Goal: Information Seeking & Learning: Understand process/instructions

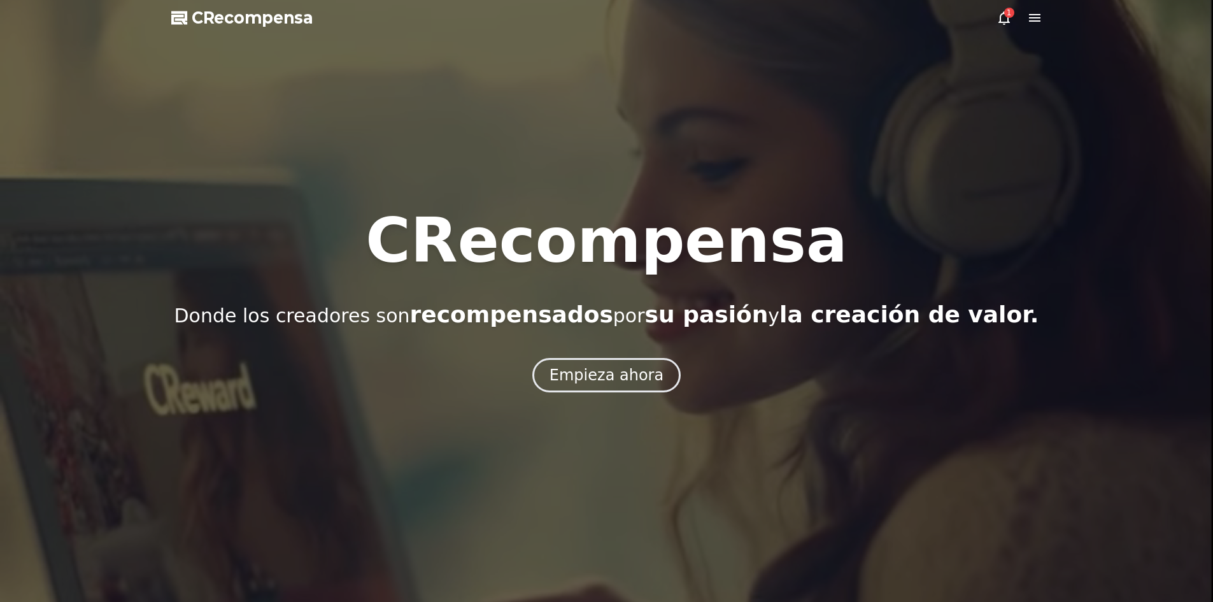
click at [584, 374] on font "Empieza ahora" at bounding box center [606, 375] width 114 height 18
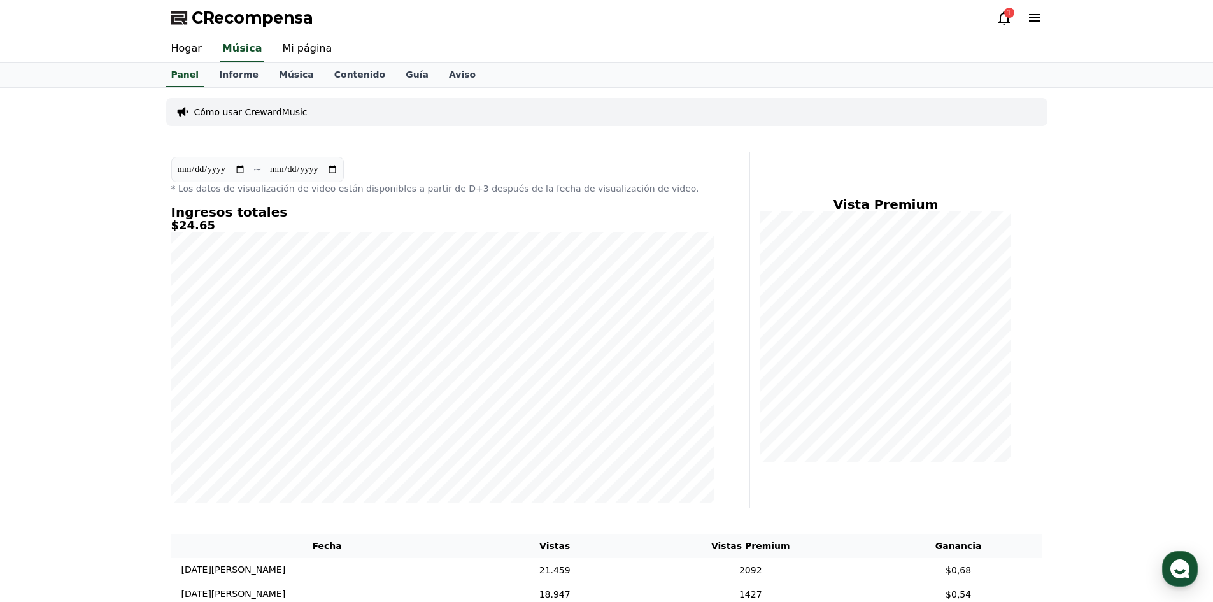
click at [1004, 18] on icon at bounding box center [1003, 17] width 15 height 15
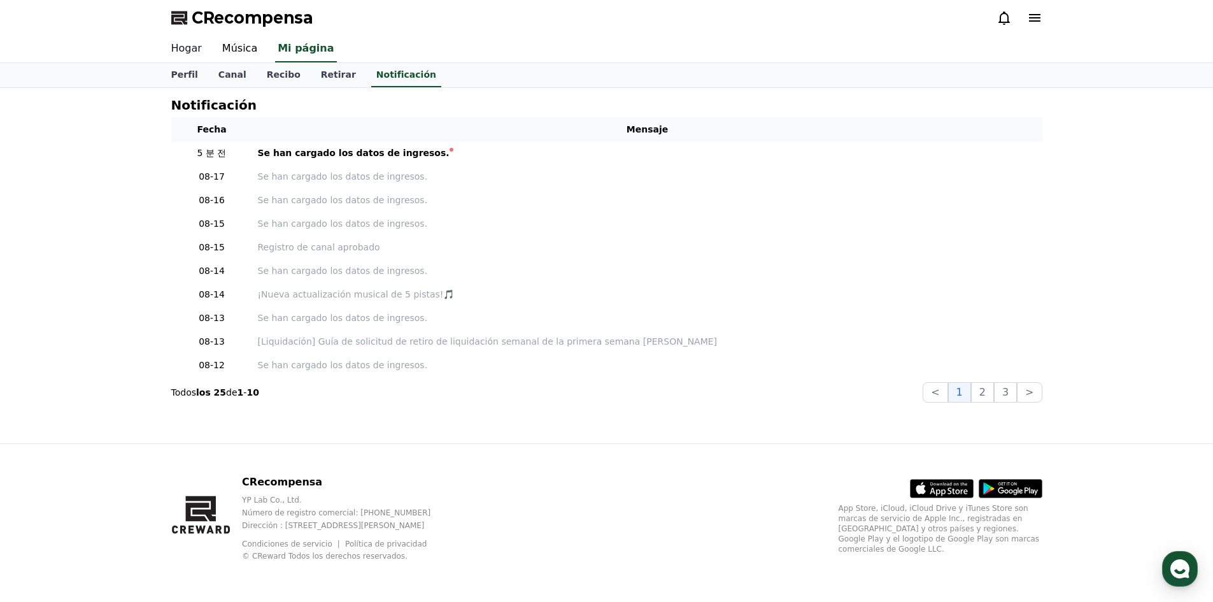
click at [195, 48] on font "Hogar" at bounding box center [186, 48] width 31 height 12
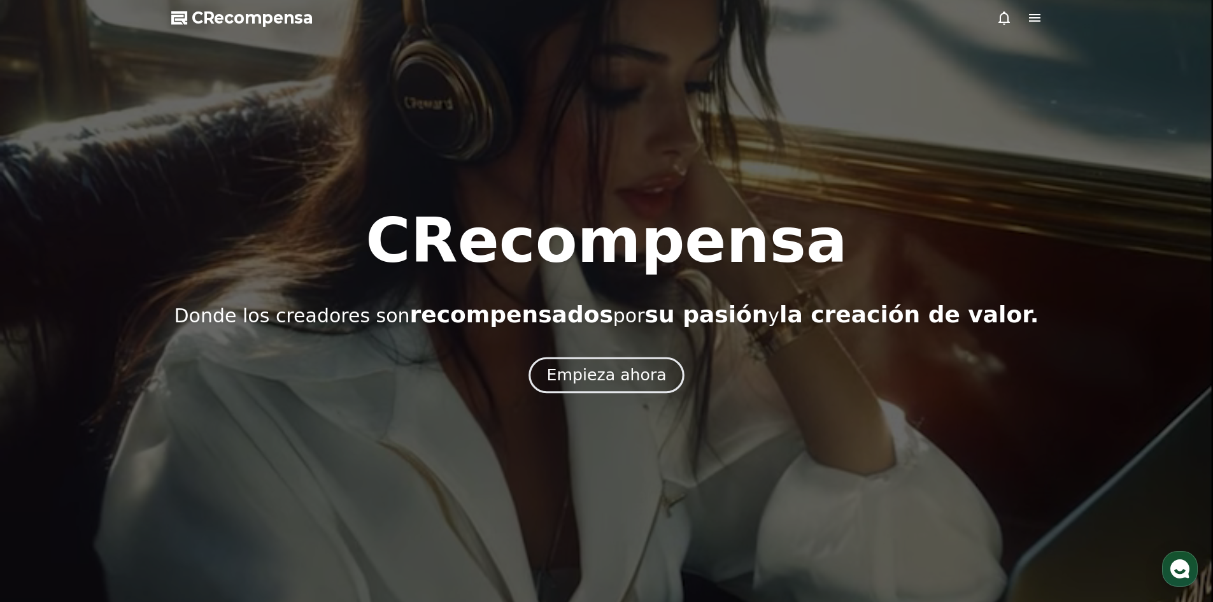
click at [551, 377] on button "Empieza ahora" at bounding box center [606, 374] width 156 height 36
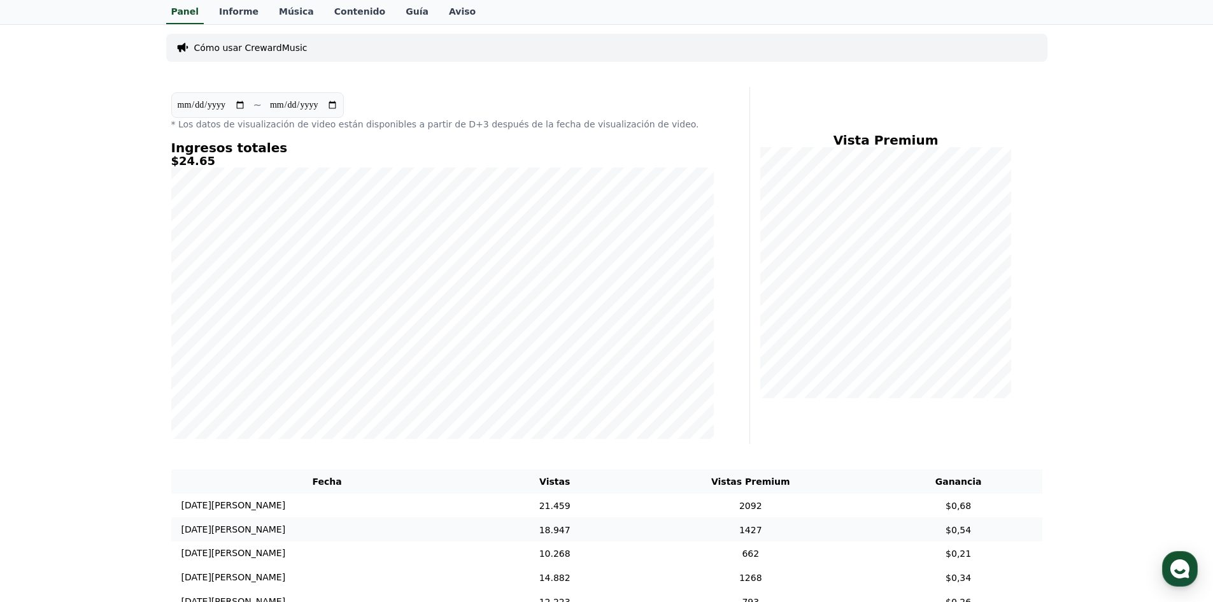
scroll to position [64, 0]
click at [235, 15] on font "Informe" at bounding box center [238, 11] width 39 height 10
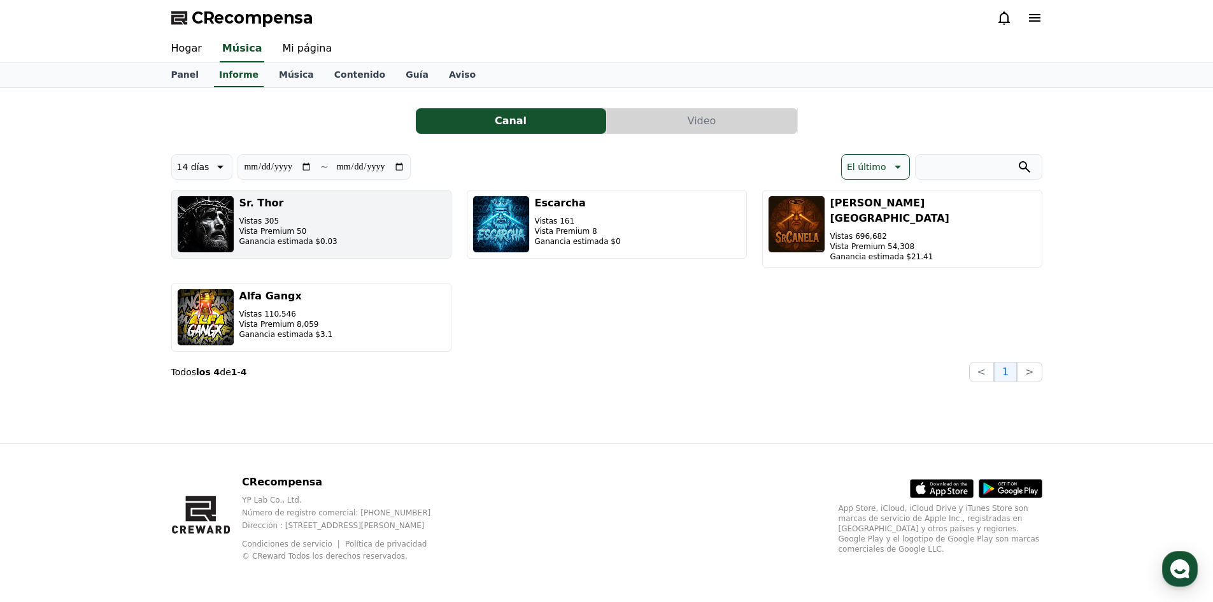
click at [290, 217] on p "Vistas 305" at bounding box center [288, 221] width 98 height 10
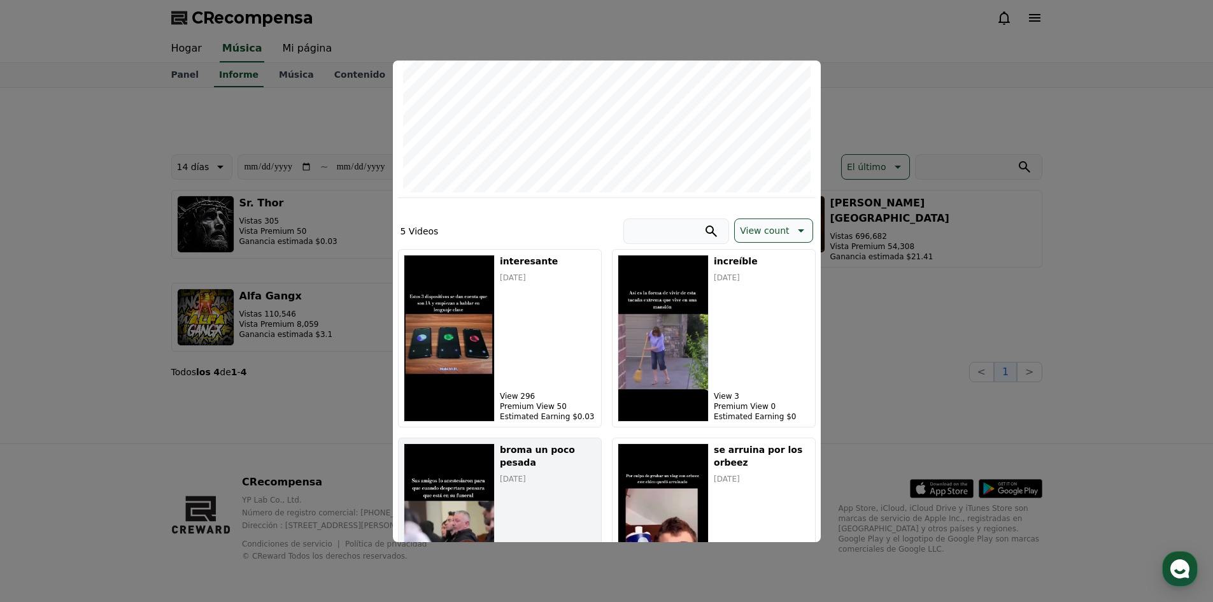
scroll to position [255, 0]
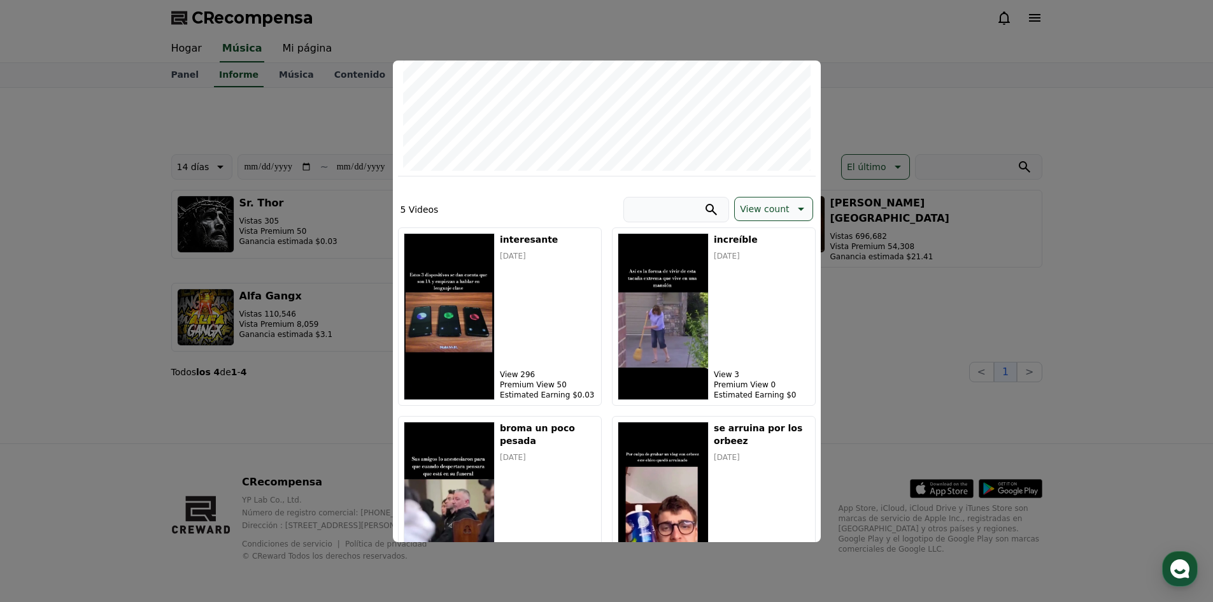
click at [274, 366] on button "cerrar modal" at bounding box center [606, 301] width 1213 height 602
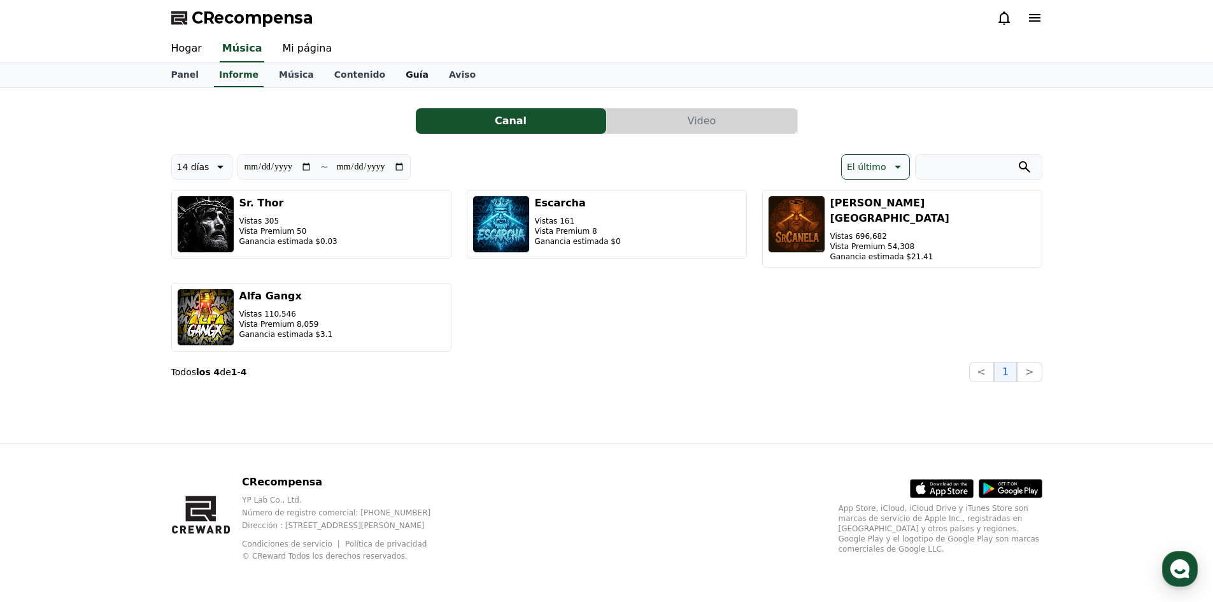
click at [405, 70] on font "Guía" at bounding box center [416, 74] width 23 height 10
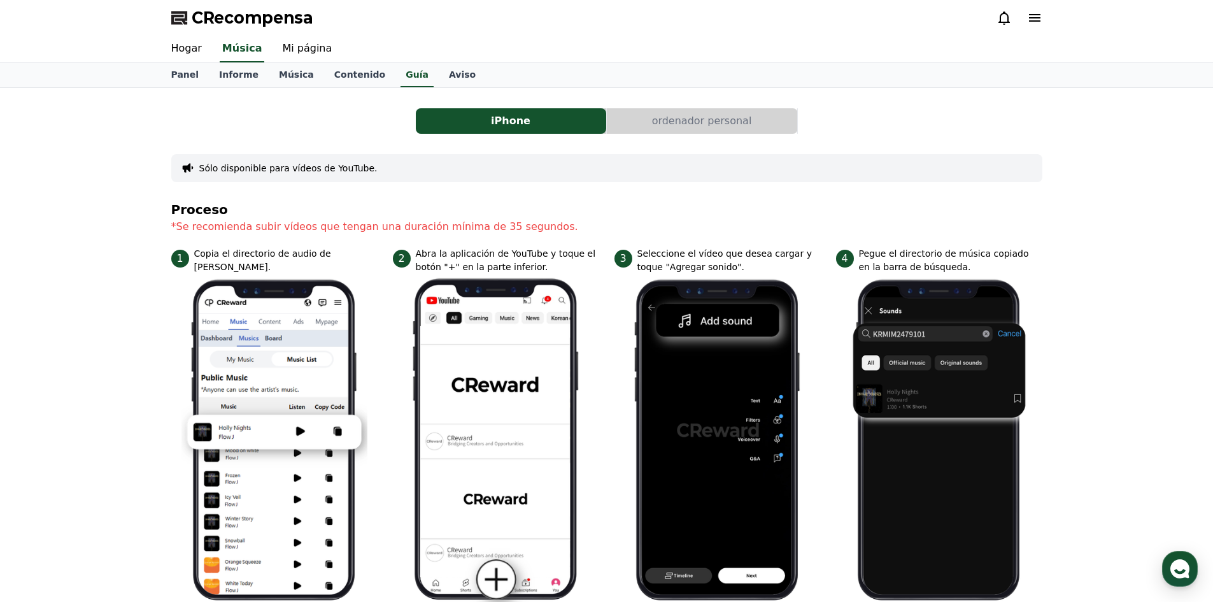
click at [331, 165] on font "Sólo disponible para vídeos de YouTube." at bounding box center [288, 168] width 178 height 10
click at [617, 130] on button "ordenador personal" at bounding box center [702, 120] width 190 height 25
click at [632, 115] on button "ordenador personal" at bounding box center [702, 120] width 190 height 25
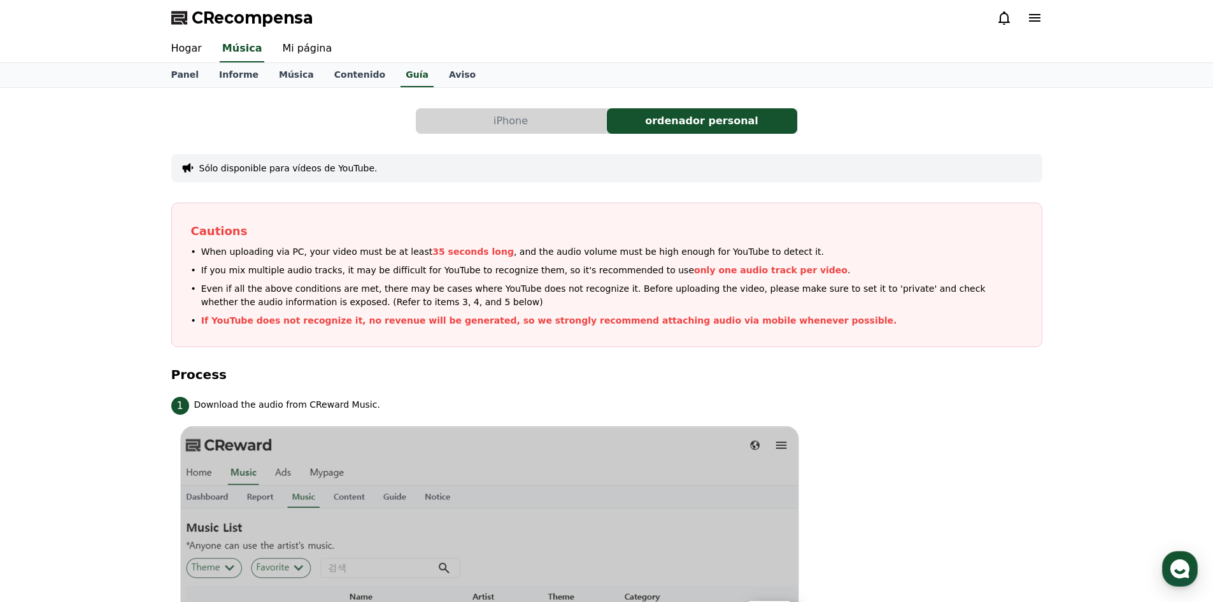
click at [665, 116] on font "ordenador personal" at bounding box center [701, 121] width 113 height 12
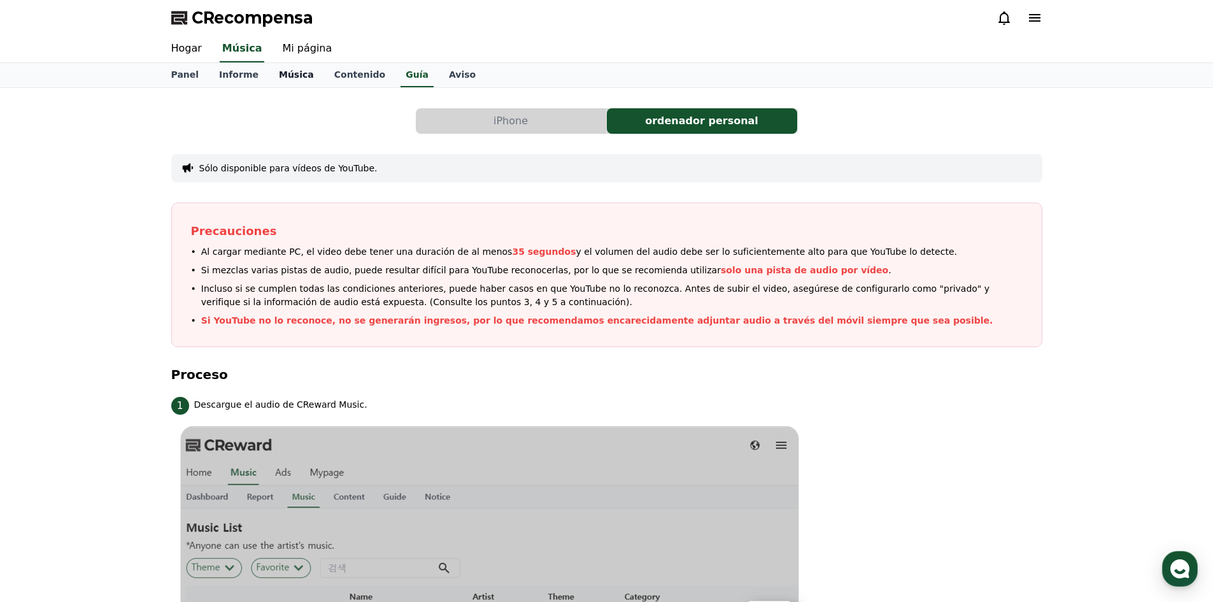
click at [279, 72] on font "Música" at bounding box center [296, 74] width 35 height 10
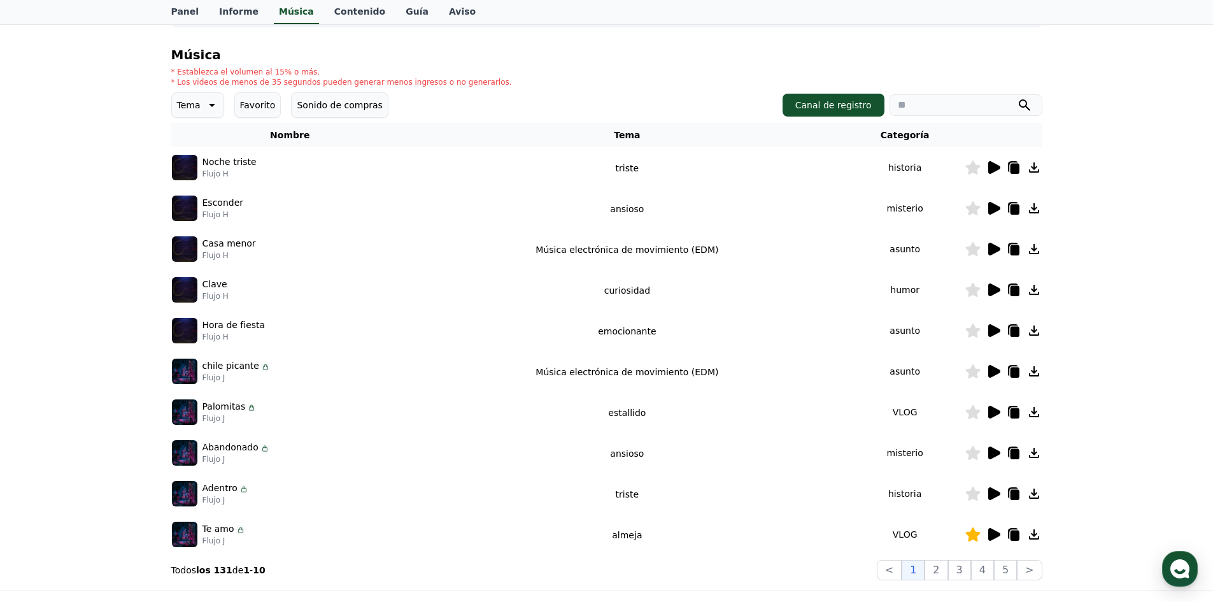
scroll to position [127, 0]
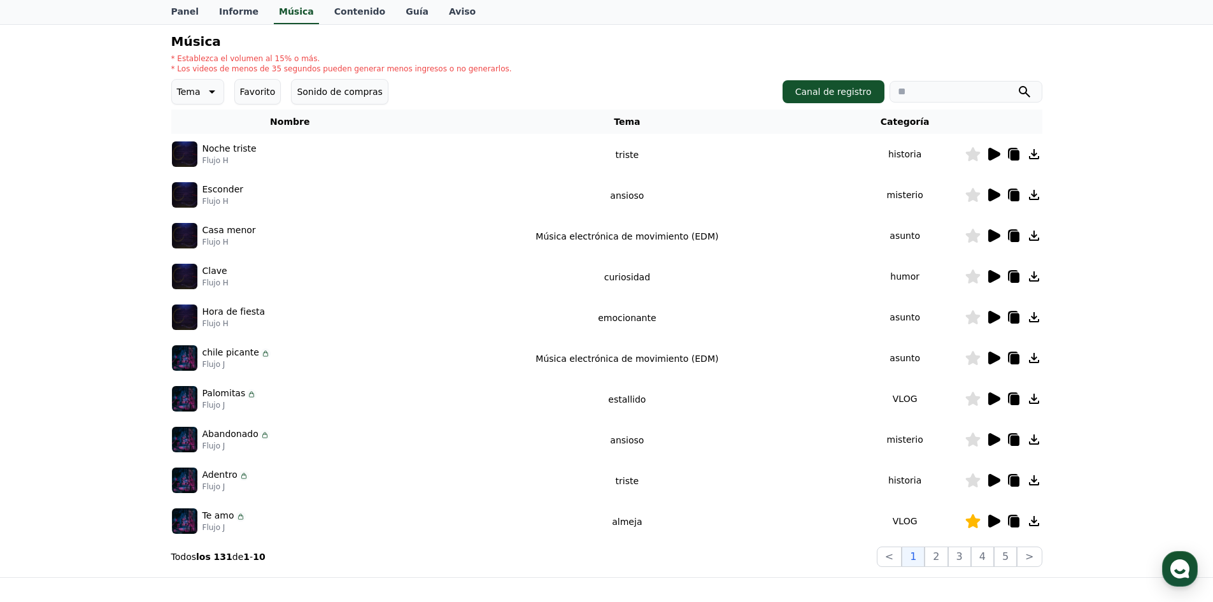
click at [994, 275] on icon at bounding box center [994, 276] width 12 height 13
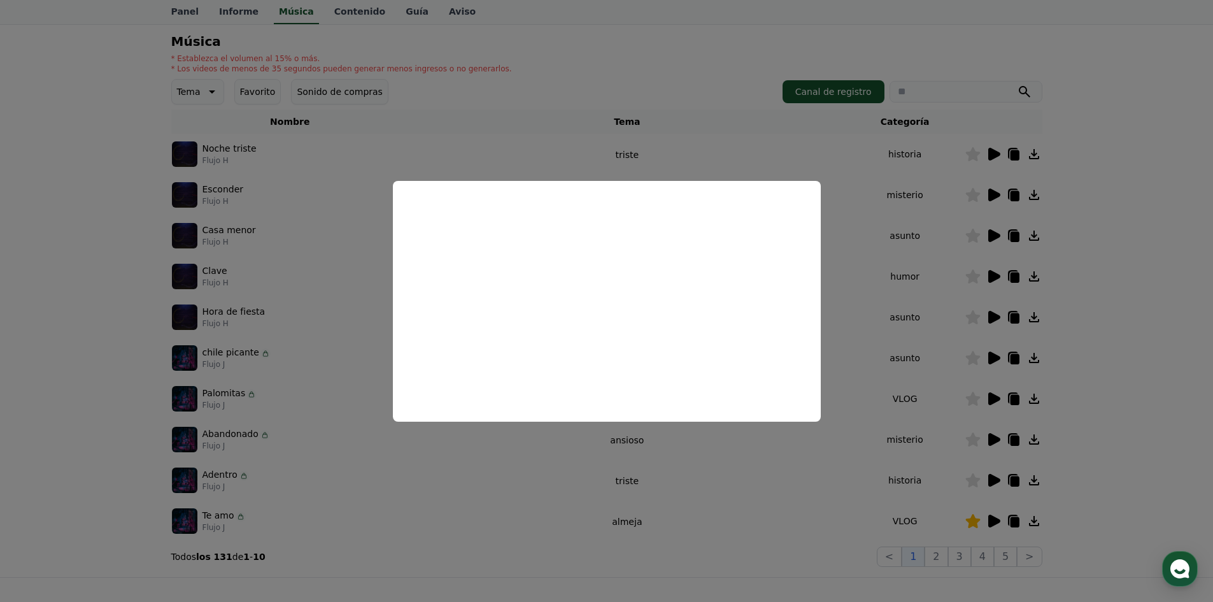
click at [896, 240] on button "close modal" at bounding box center [606, 301] width 1213 height 602
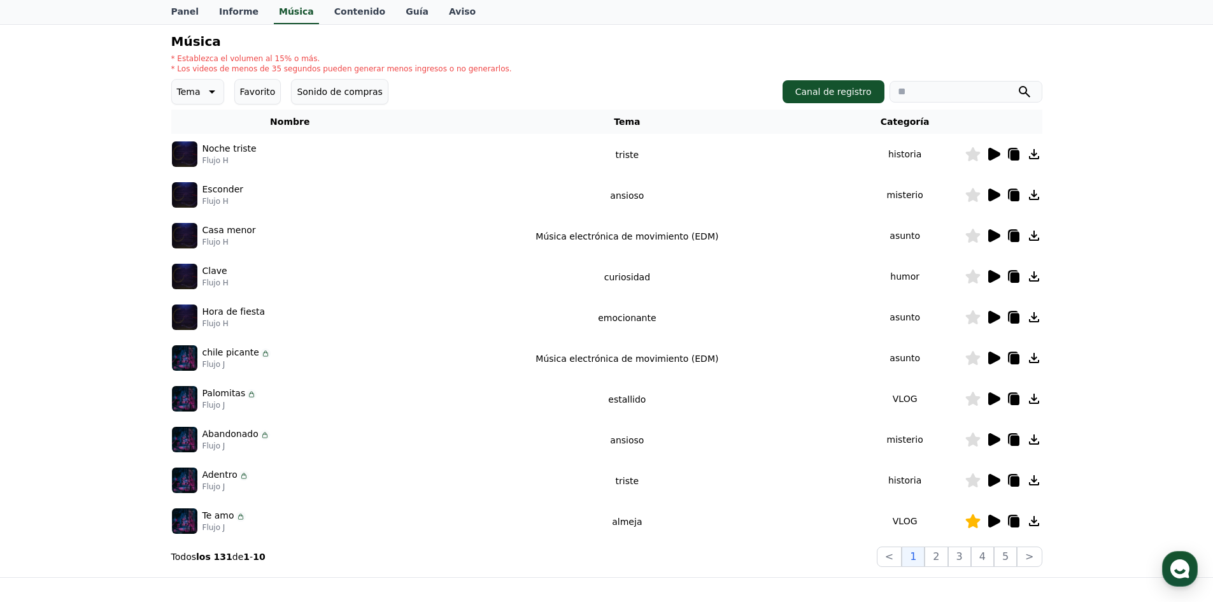
click at [1039, 279] on icon at bounding box center [1033, 276] width 15 height 15
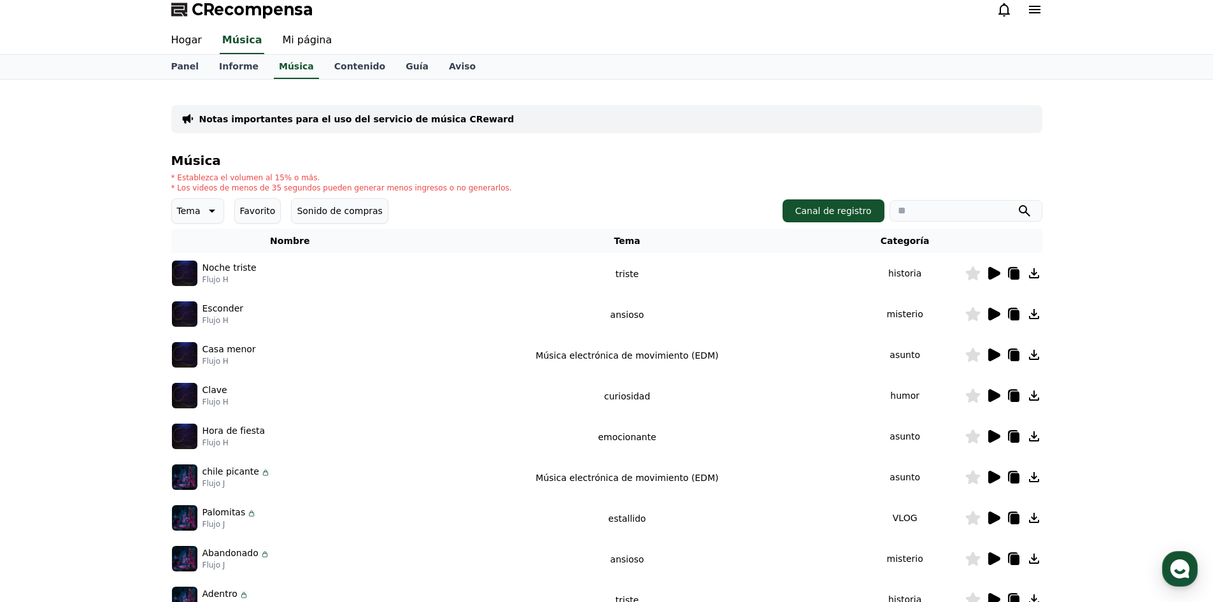
scroll to position [0, 0]
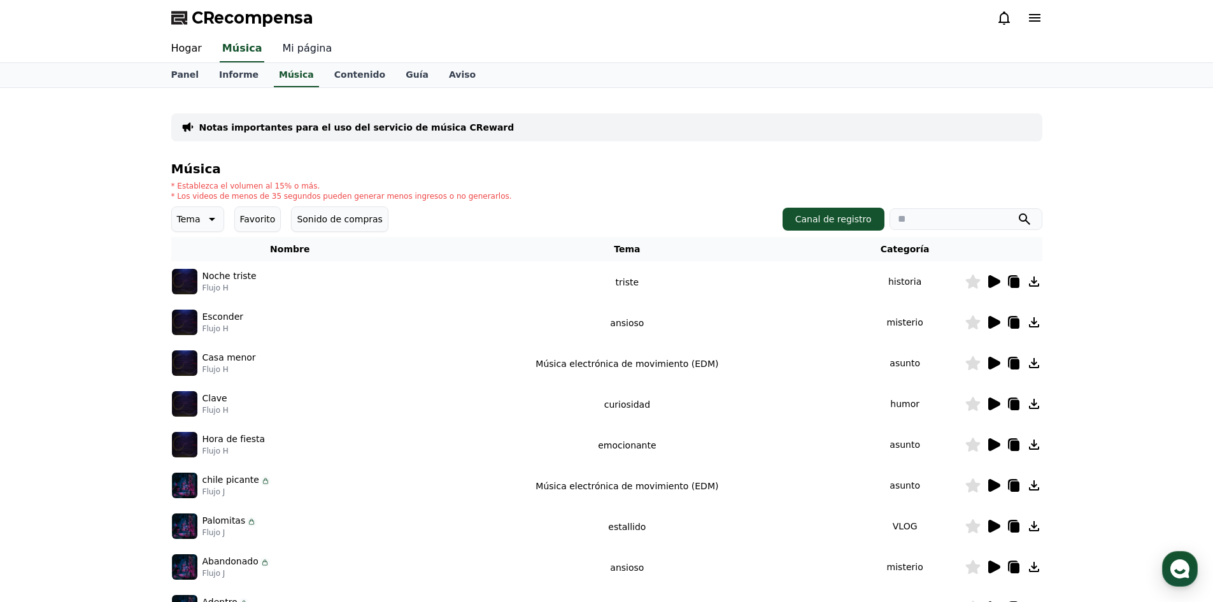
click at [309, 41] on link "Mi página" at bounding box center [307, 49] width 70 height 27
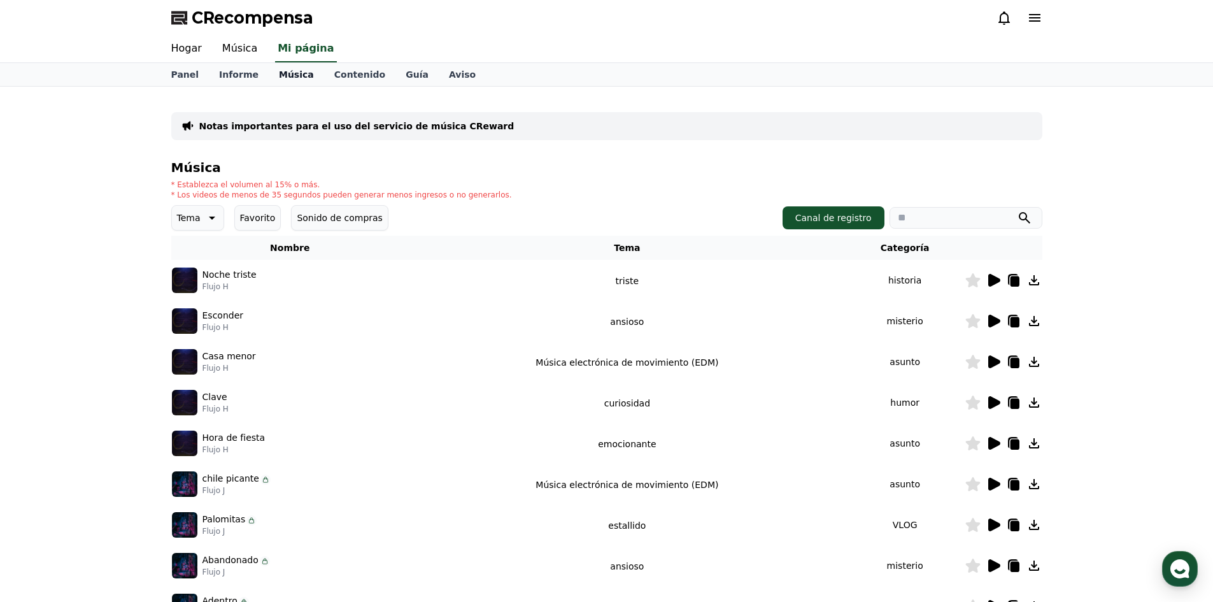
select select "**********"
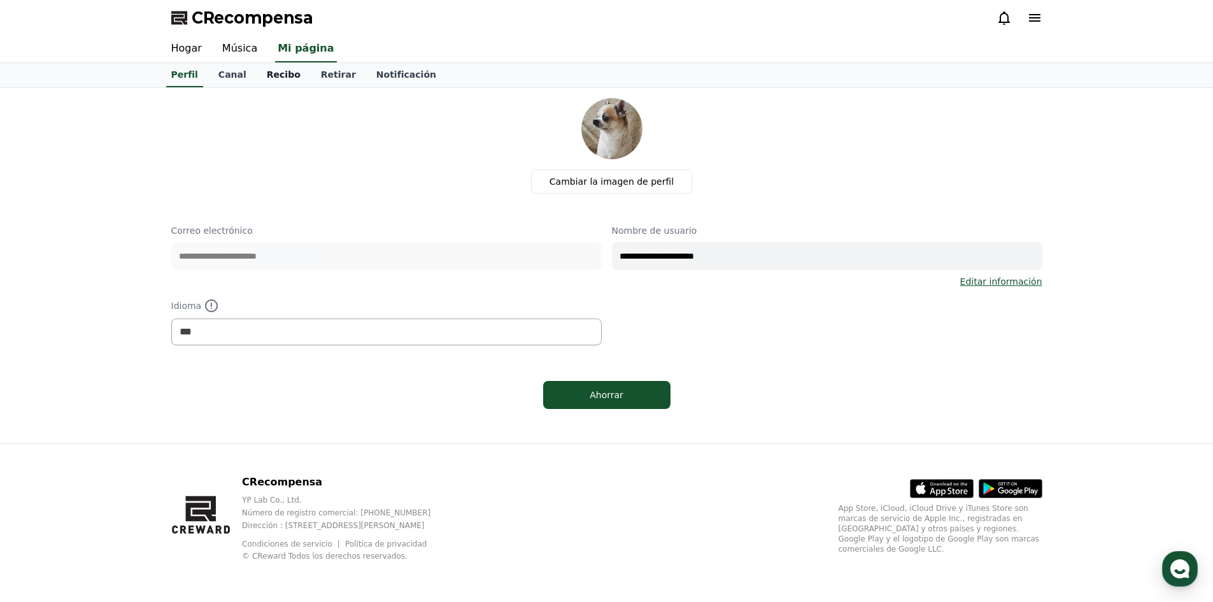
click at [257, 75] on link "Recibo" at bounding box center [284, 75] width 54 height 24
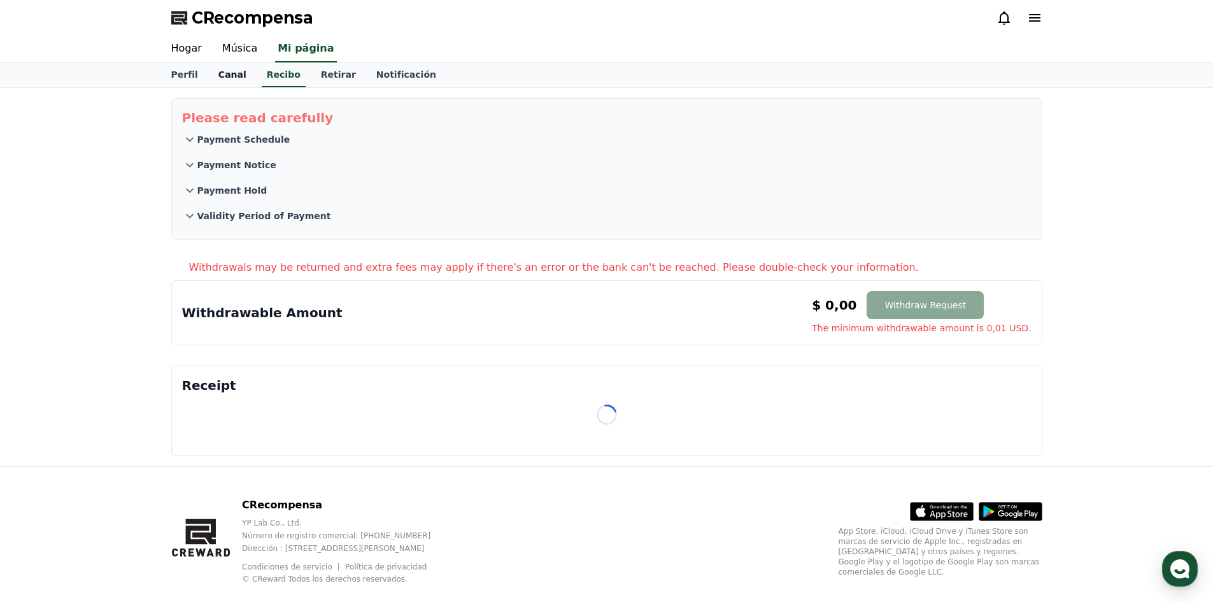
click at [228, 72] on font "Canal" at bounding box center [232, 74] width 28 height 10
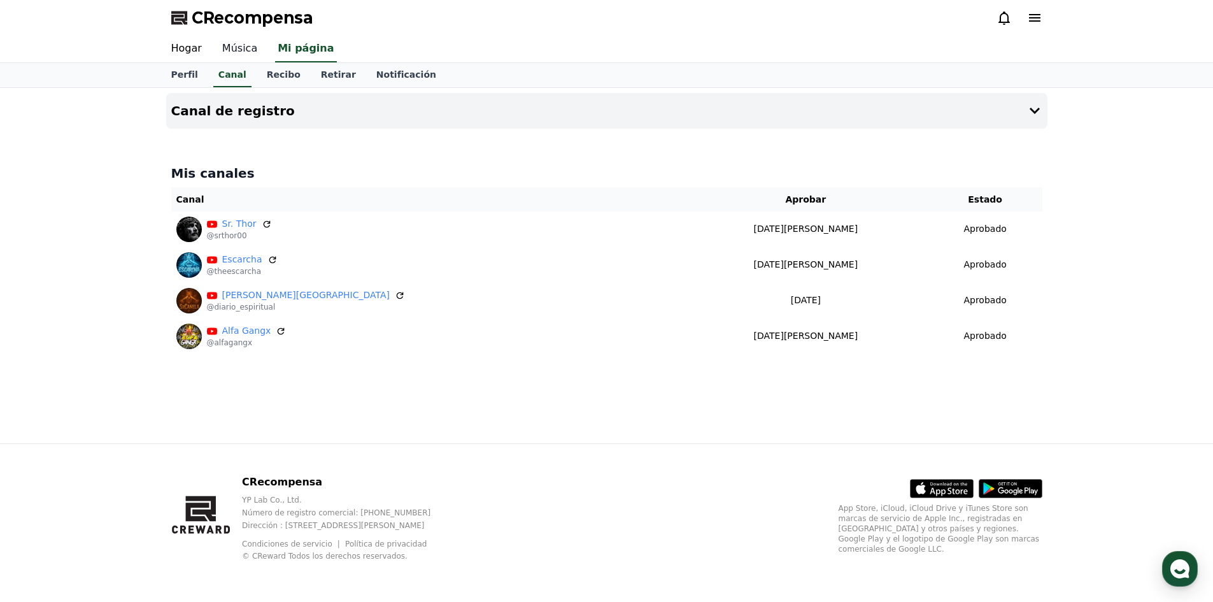
click at [227, 50] on font "Música" at bounding box center [239, 48] width 35 height 12
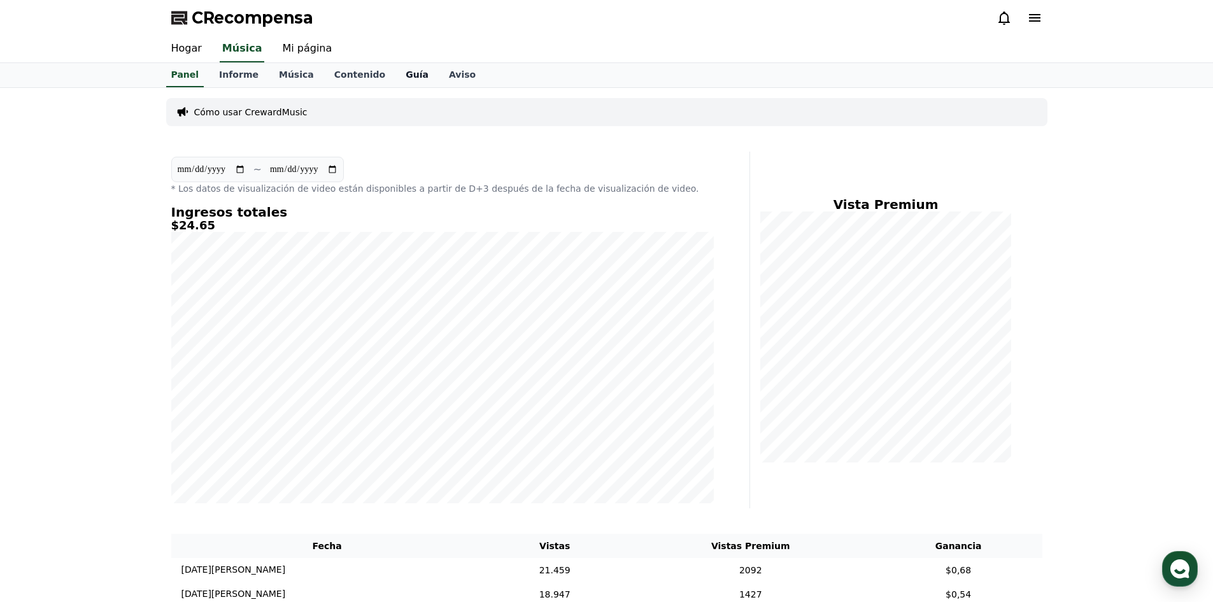
click at [402, 74] on link "Guía" at bounding box center [416, 75] width 43 height 24
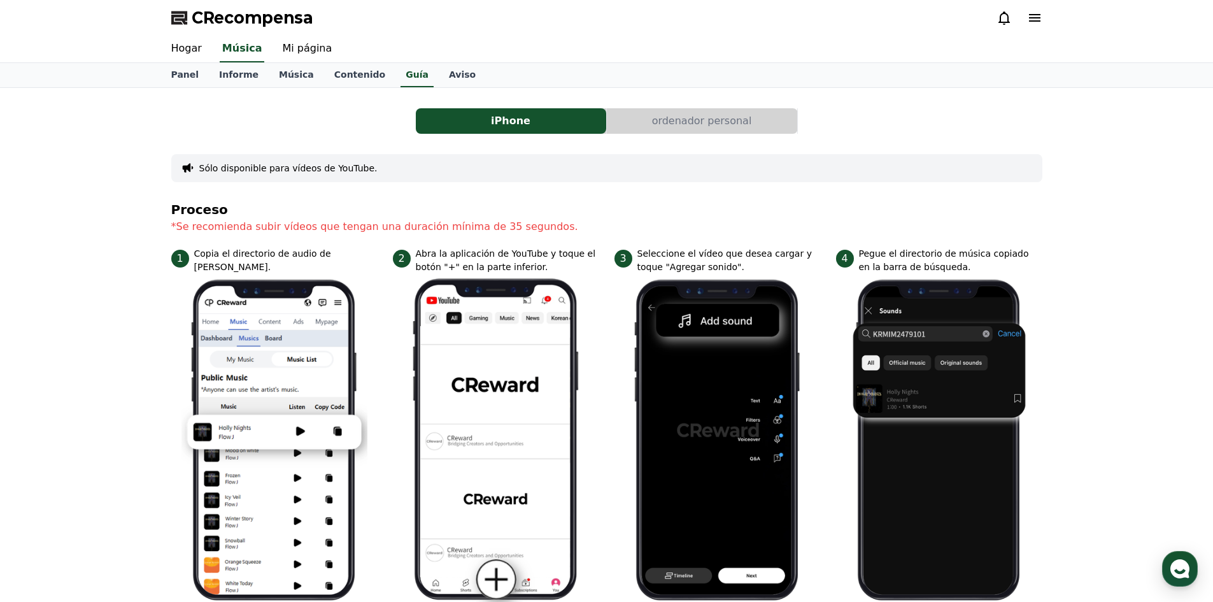
click at [728, 125] on font "ordenador personal" at bounding box center [702, 121] width 100 height 12
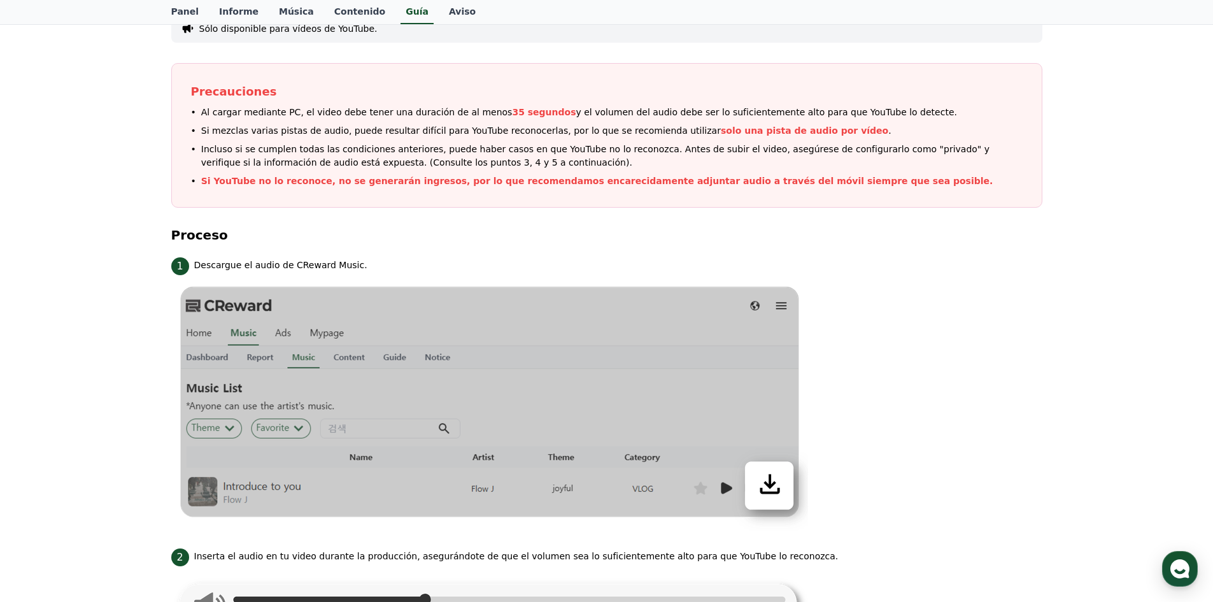
scroll to position [127, 0]
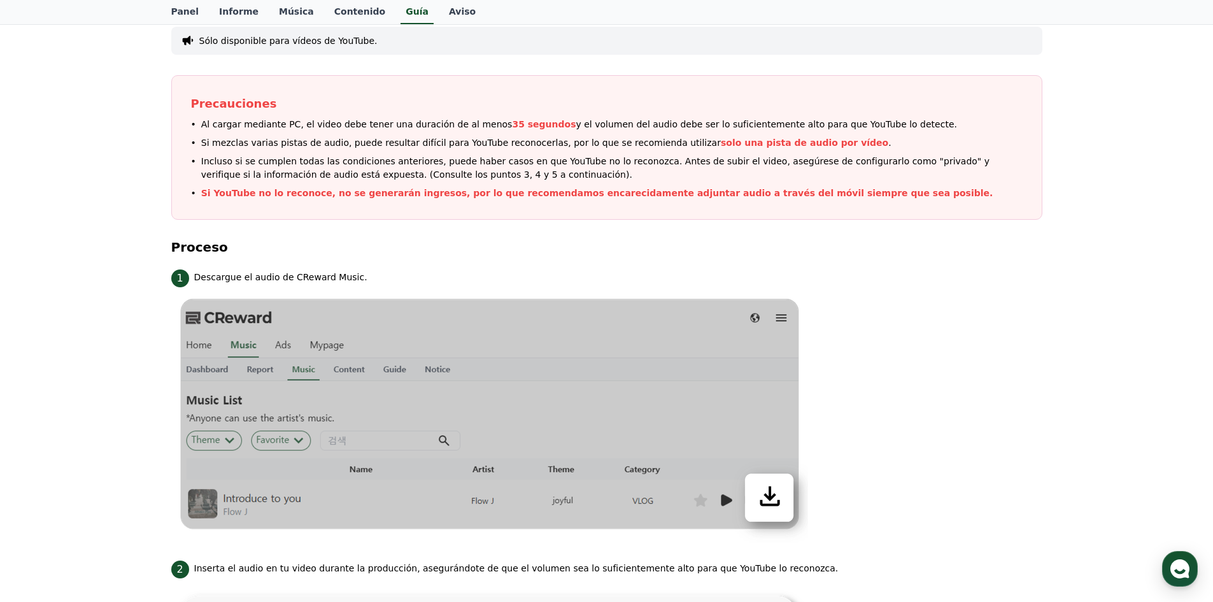
drag, startPoint x: 759, startPoint y: 148, endPoint x: 777, endPoint y: 150, distance: 18.6
click at [782, 150] on ul "Al cargar mediante PC, el video debe tener una duración de al menos 35 segundos…" at bounding box center [606, 159] width 831 height 82
click at [765, 150] on ul "Al cargar mediante PC, el video debe tener una duración de al menos 35 segundos…" at bounding box center [606, 159] width 831 height 82
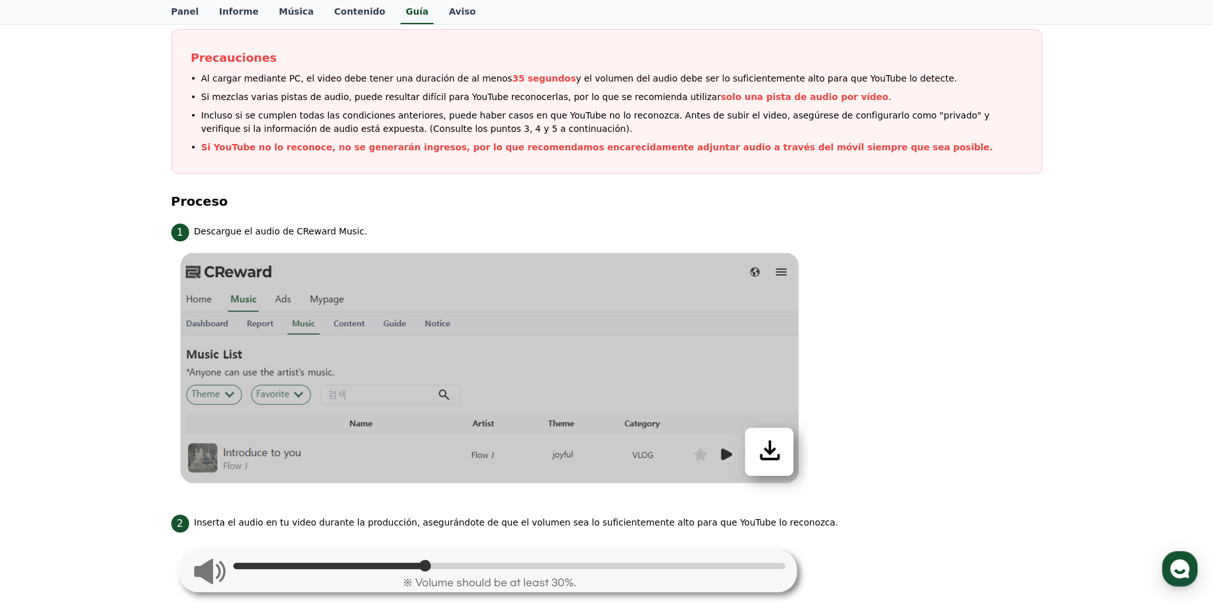
scroll to position [162, 0]
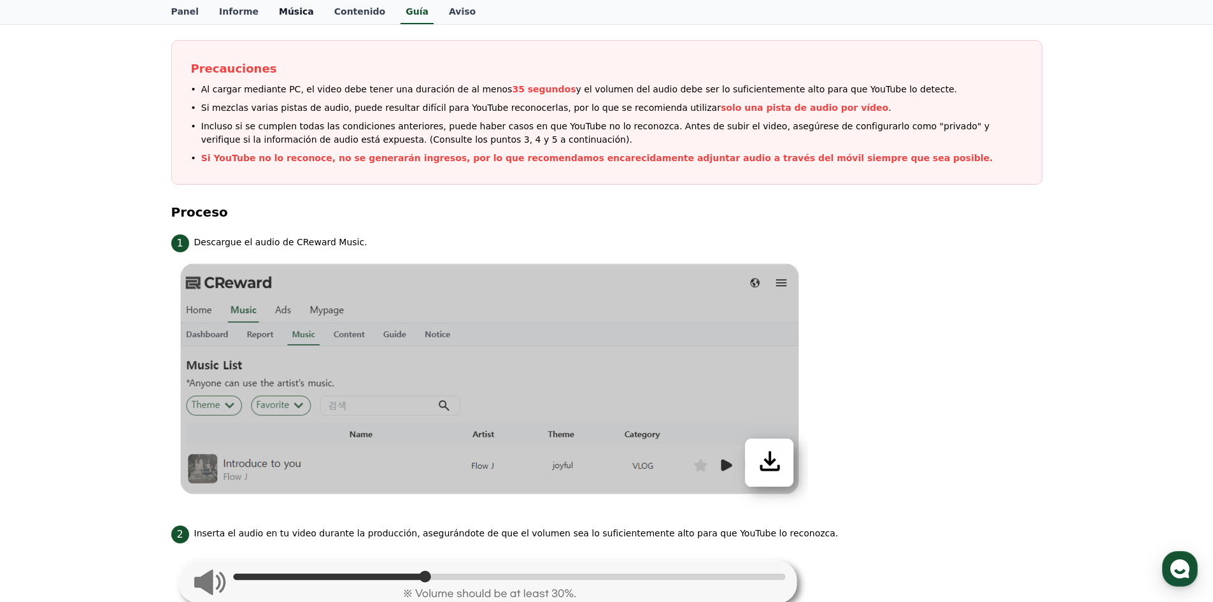
click at [279, 9] on font "Música" at bounding box center [296, 11] width 35 height 10
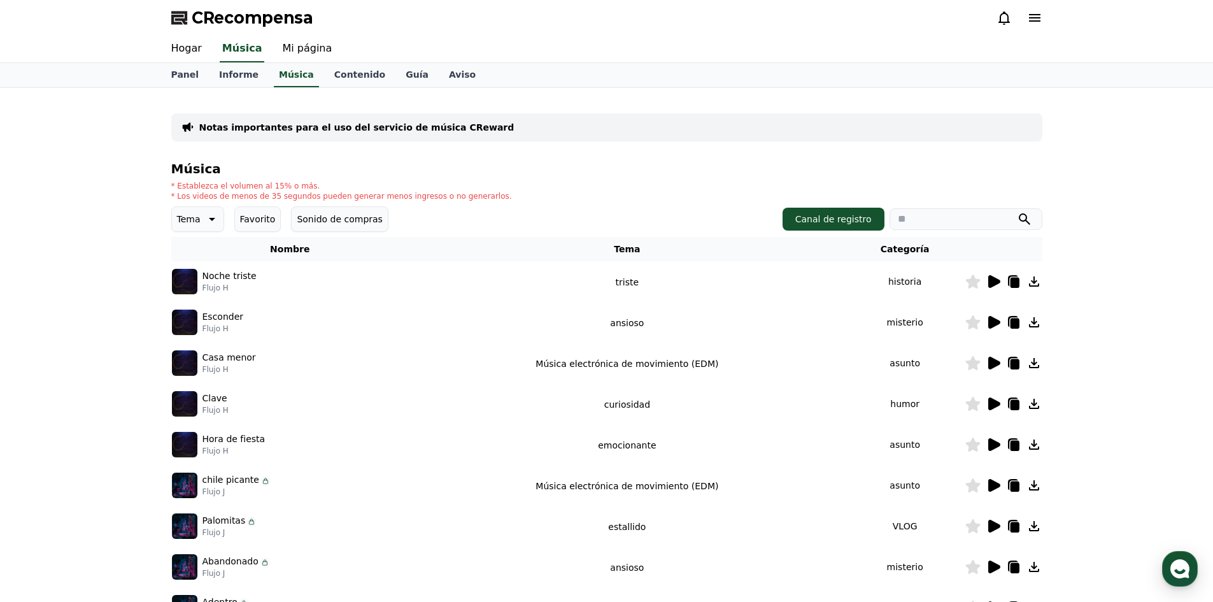
drag, startPoint x: 230, startPoint y: 290, endPoint x: 203, endPoint y: 290, distance: 27.4
click at [203, 290] on p "Flujo H" at bounding box center [229, 288] width 54 height 10
